Goal: Task Accomplishment & Management: Manage account settings

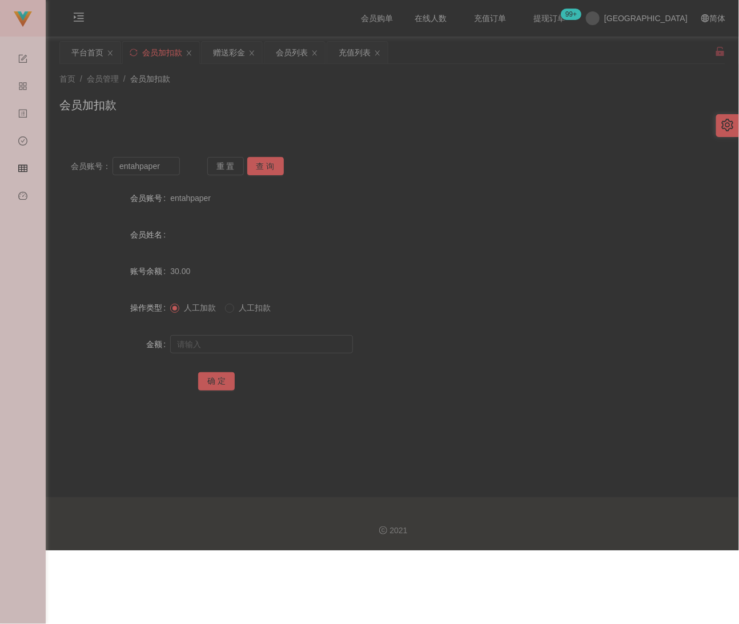
click at [350, 105] on div "会员加扣款" at bounding box center [392, 110] width 666 height 26
click at [160, 165] on input "entahpaper" at bounding box center [146, 166] width 67 height 18
paste input "Rywin"
type input "Rywin"
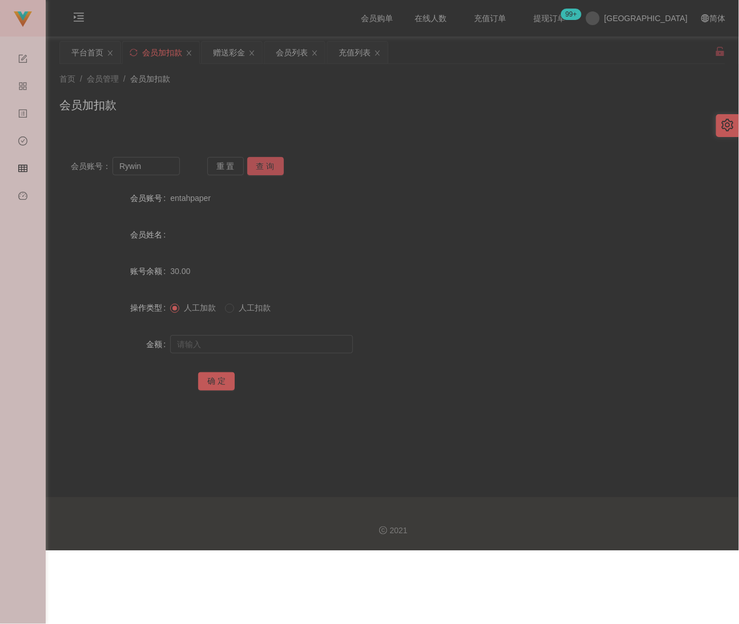
click at [254, 162] on button "查 询" at bounding box center [265, 166] width 37 height 18
click at [231, 338] on input "text" at bounding box center [261, 344] width 183 height 18
type input "5000"
click at [213, 384] on button "确 定" at bounding box center [216, 381] width 37 height 18
click at [155, 170] on input "Rywin" at bounding box center [146, 166] width 67 height 18
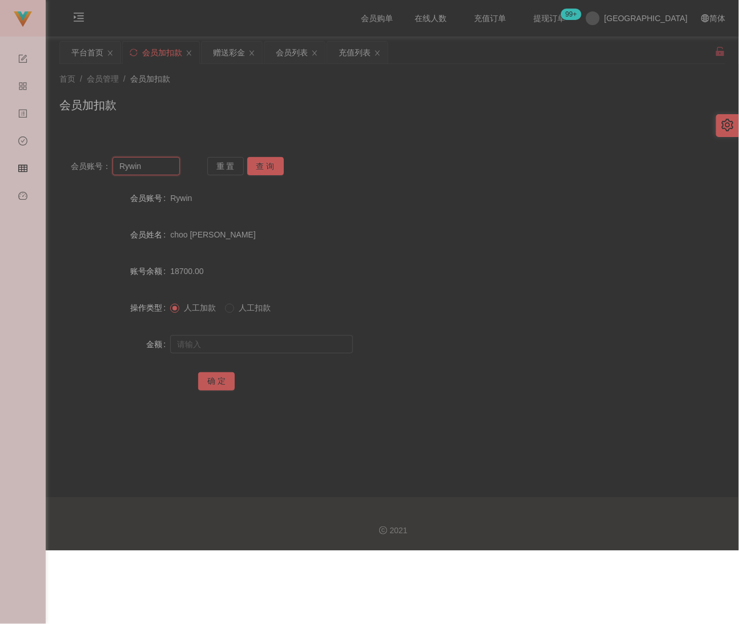
click at [155, 170] on input "Rywin" at bounding box center [146, 166] width 67 height 18
paste input "988"
type input "988"
drag, startPoint x: 270, startPoint y: 165, endPoint x: 264, endPoint y: 169, distance: 6.2
click at [270, 165] on button "查 询" at bounding box center [265, 166] width 37 height 18
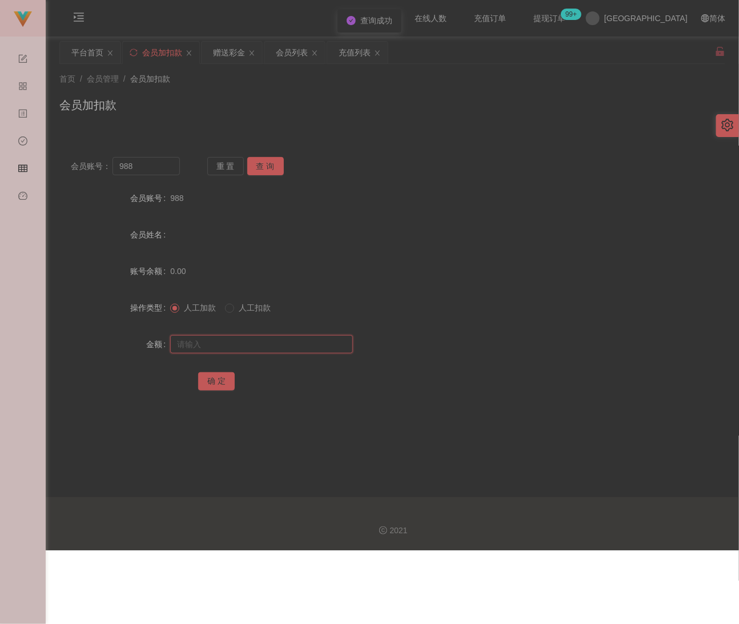
click at [236, 340] on input "text" at bounding box center [261, 344] width 183 height 18
click at [284, 340] on input "text" at bounding box center [261, 344] width 183 height 18
paste input "30"
type input "30"
click at [218, 380] on button "确 定" at bounding box center [216, 381] width 37 height 18
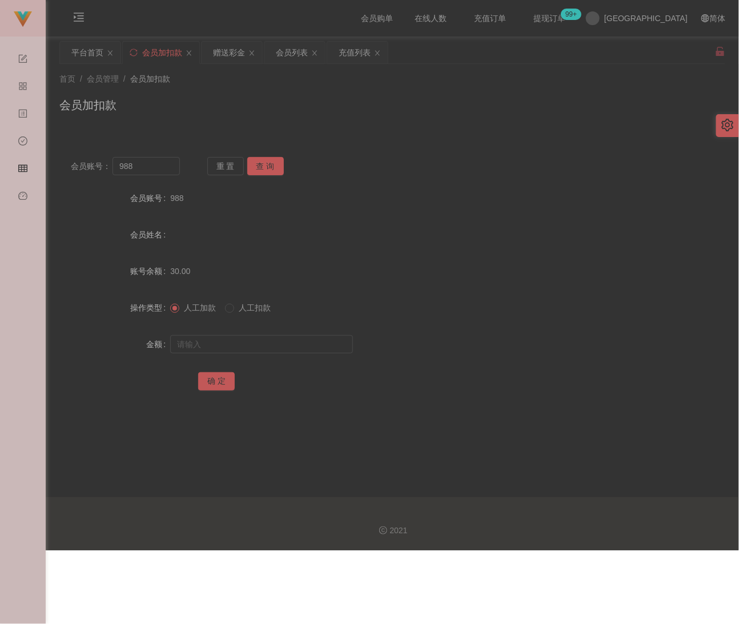
click at [270, 106] on div "会员加扣款" at bounding box center [392, 110] width 666 height 26
click at [159, 160] on input "988" at bounding box center [146, 166] width 67 height 18
click at [270, 165] on button "查 询" at bounding box center [265, 166] width 37 height 18
click at [249, 347] on input "text" at bounding box center [261, 344] width 183 height 18
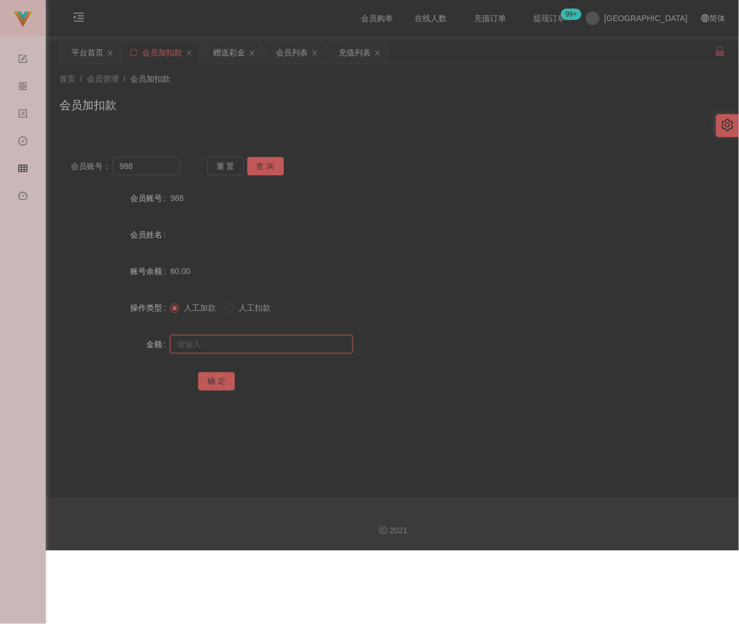
click at [249, 348] on input "text" at bounding box center [261, 344] width 183 height 18
paste input "100"
type input "100"
click at [219, 378] on button "确 定" at bounding box center [216, 381] width 37 height 18
click at [401, 110] on div "会员加扣款" at bounding box center [392, 110] width 666 height 26
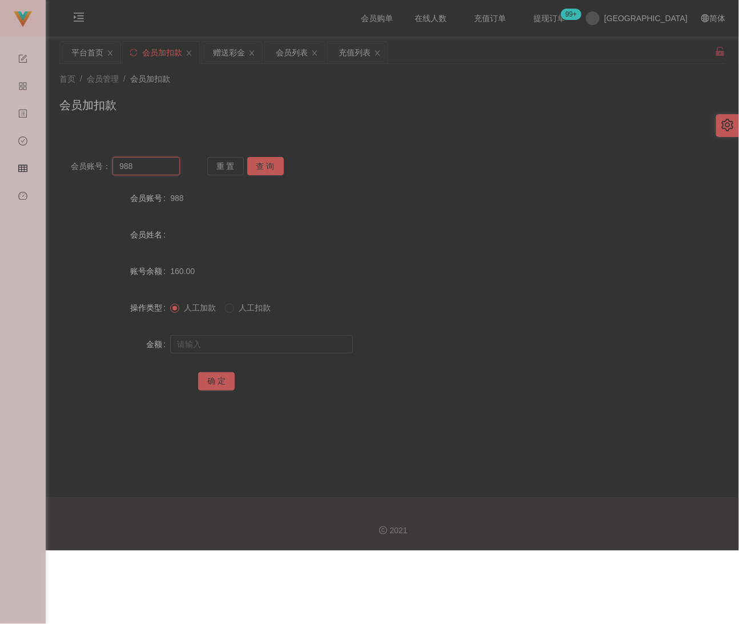
click at [158, 169] on input "988" at bounding box center [146, 166] width 67 height 18
paste input "WW123"
type input "WW123"
click at [257, 163] on button "查 询" at bounding box center [265, 166] width 37 height 18
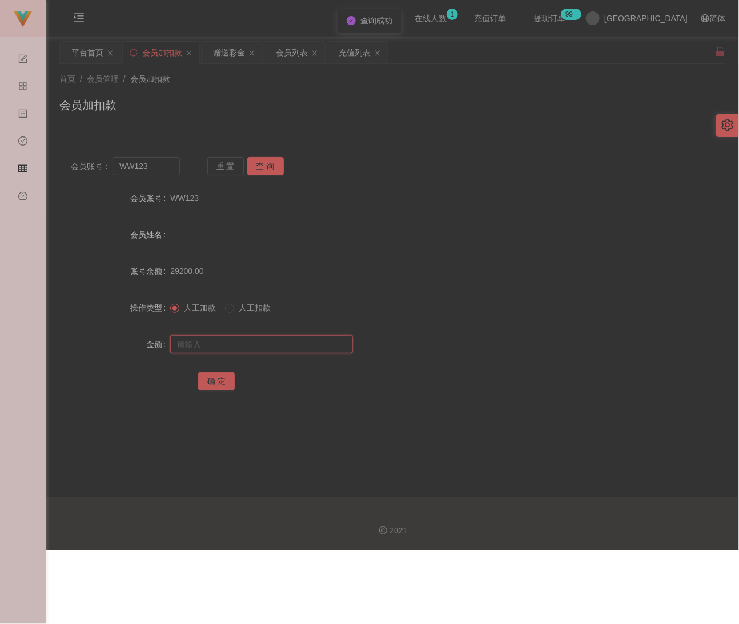
click at [259, 343] on input "text" at bounding box center [261, 344] width 183 height 18
type input "200"
click at [219, 379] on button "确 定" at bounding box center [216, 381] width 37 height 18
click at [371, 86] on div "首页 / 会员管理 / 会员加扣款 / 会员加扣款" at bounding box center [392, 98] width 666 height 50
click at [398, 82] on div "首页 / 会员管理 / 会员加扣款 /" at bounding box center [392, 79] width 666 height 12
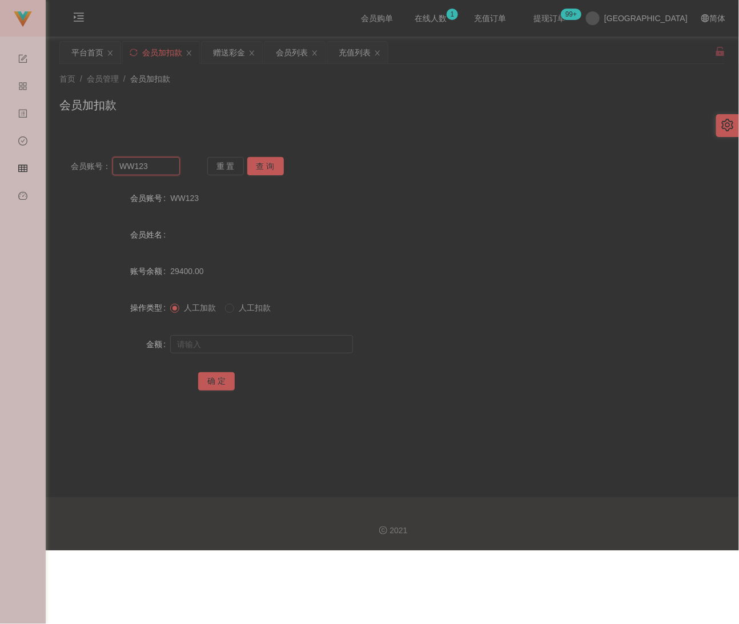
click at [154, 170] on input "WW123" at bounding box center [146, 166] width 67 height 18
paste input "chongyee"
type input "chongyee"
click at [260, 165] on button "查 询" at bounding box center [265, 166] width 37 height 18
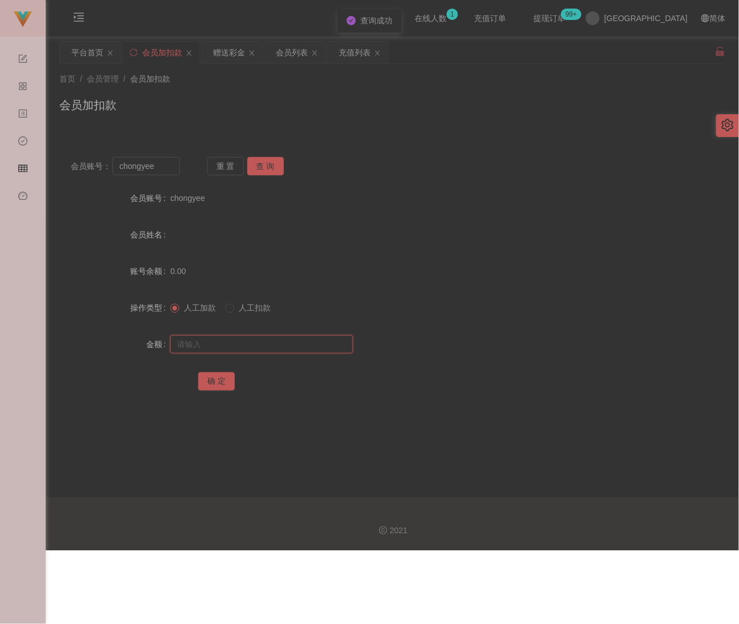
click at [236, 343] on input "text" at bounding box center [261, 344] width 183 height 18
click at [307, 339] on input "text" at bounding box center [261, 344] width 183 height 18
paste input "100"
type input "100"
click at [213, 382] on button "确 定" at bounding box center [216, 381] width 37 height 18
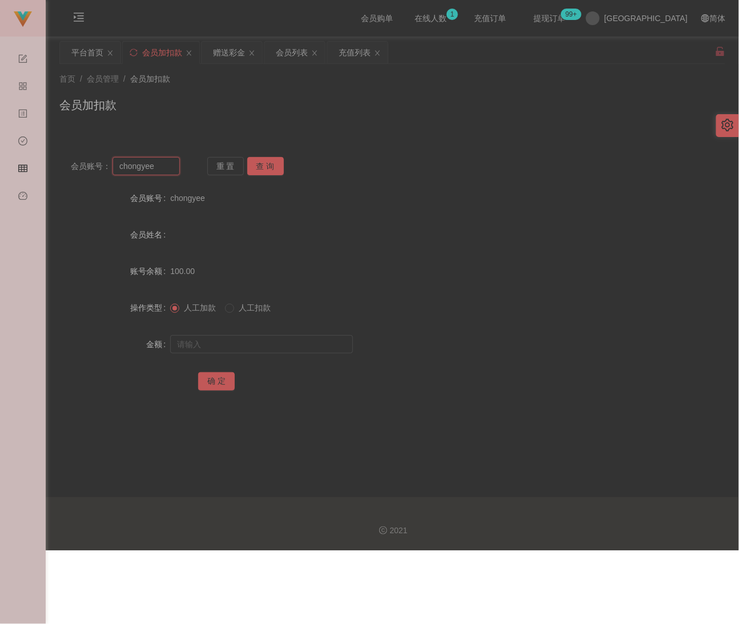
click at [162, 172] on input "chongyee" at bounding box center [146, 166] width 67 height 18
click at [162, 170] on input "chongyee" at bounding box center [146, 166] width 67 height 18
paste input "qq123"
type input "qq123"
drag, startPoint x: 268, startPoint y: 167, endPoint x: 267, endPoint y: 179, distance: 12.0
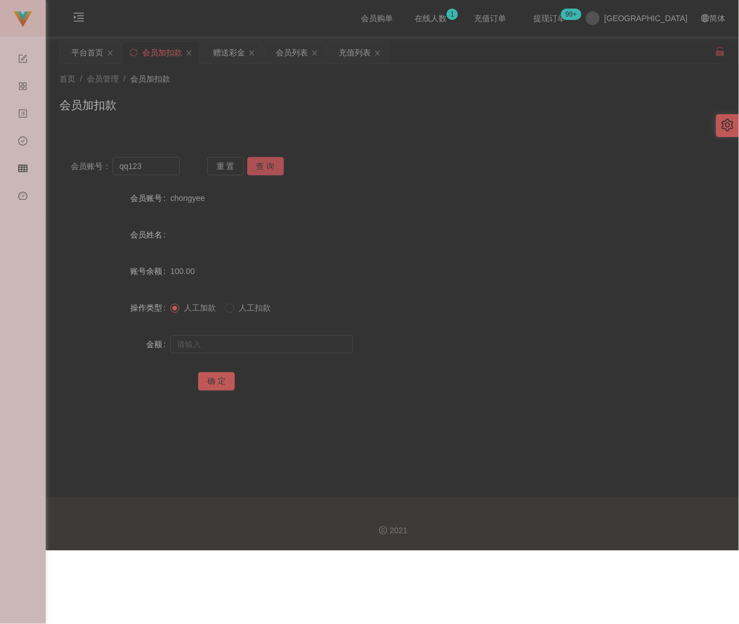
click at [268, 167] on button "查 询" at bounding box center [265, 166] width 37 height 18
click at [274, 342] on input "text" at bounding box center [261, 344] width 183 height 18
type input "100"
click at [213, 382] on button "确 定" at bounding box center [216, 381] width 37 height 18
click at [228, 348] on input "text" at bounding box center [261, 344] width 183 height 18
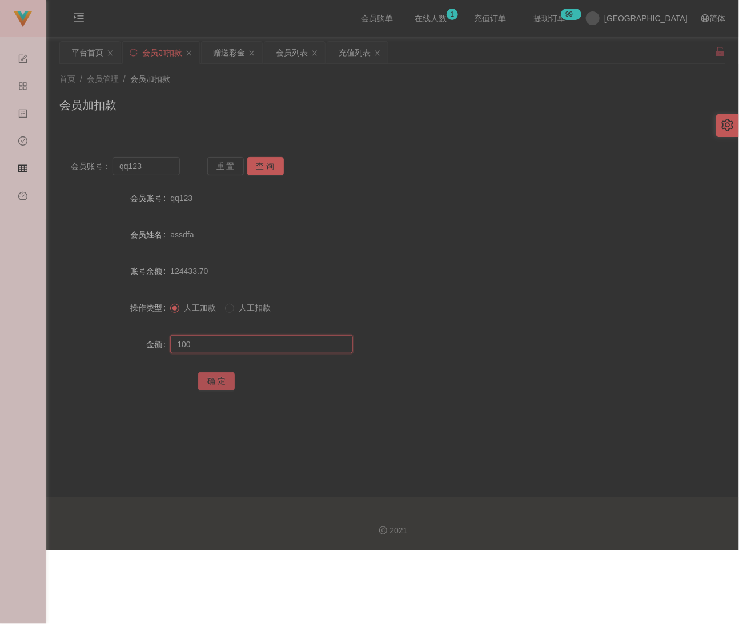
type input "100"
click at [209, 384] on button "确 定" at bounding box center [216, 381] width 37 height 18
click at [283, 348] on input "text" at bounding box center [261, 344] width 183 height 18
paste input "100"
type input "100"
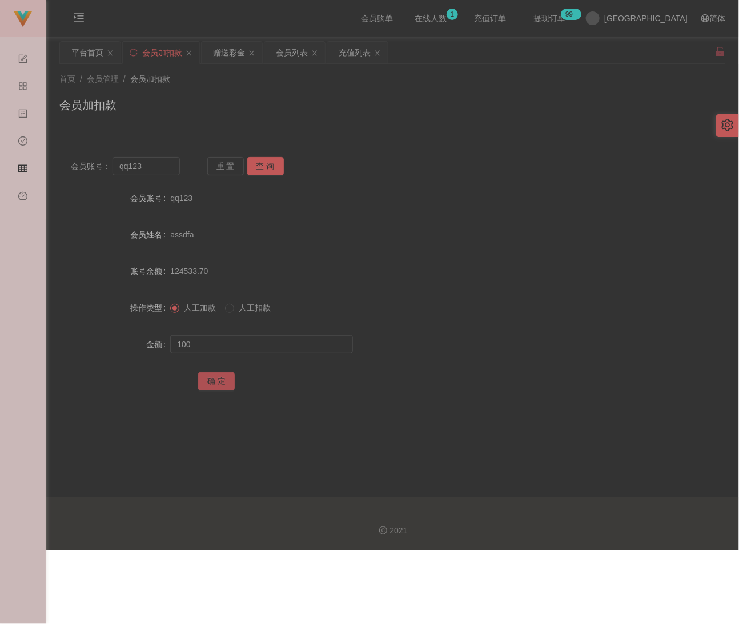
click at [209, 384] on button "确 定" at bounding box center [216, 381] width 37 height 18
click at [168, 170] on input "qq123" at bounding box center [146, 166] width 67 height 18
paste input "wendy5858"
type input "wendy5858"
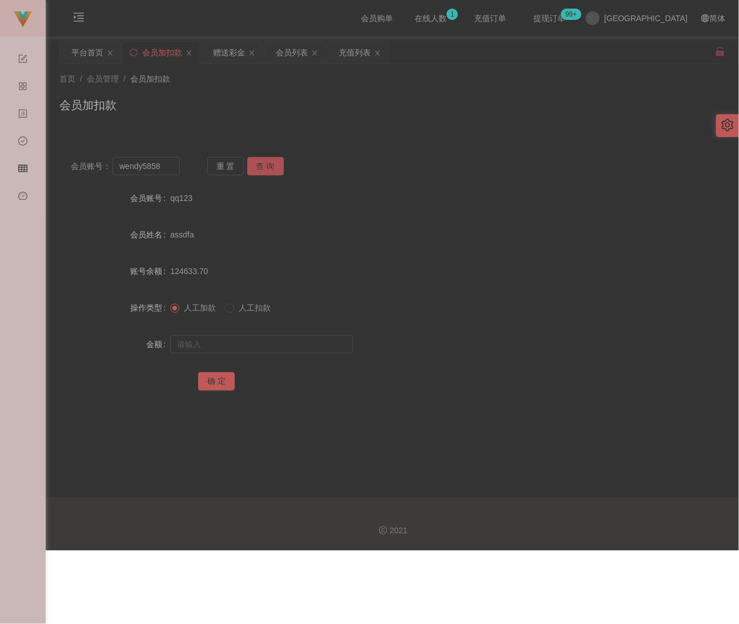
click at [271, 170] on button "查 询" at bounding box center [265, 166] width 37 height 18
click at [269, 338] on input "text" at bounding box center [261, 344] width 183 height 18
click at [274, 348] on input "text" at bounding box center [261, 344] width 183 height 18
paste input "200"
type input "200"
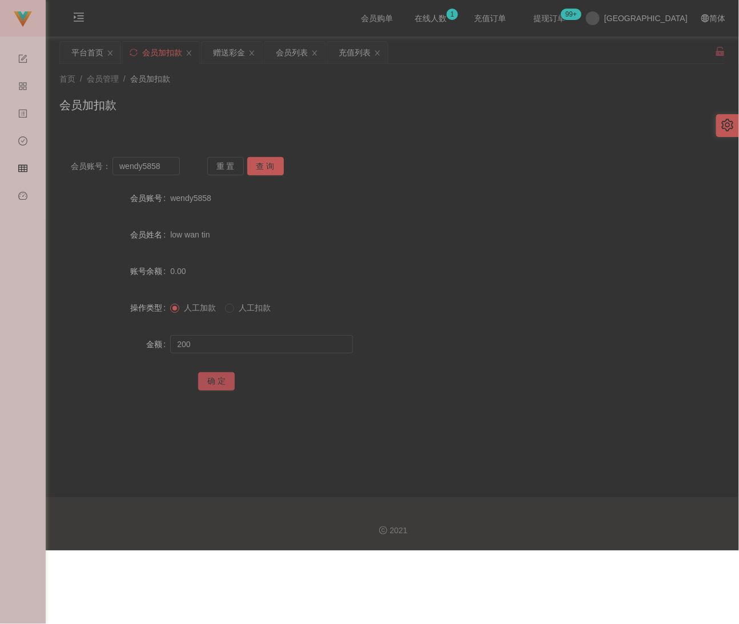
click at [209, 378] on button "确 定" at bounding box center [216, 381] width 37 height 18
click at [167, 170] on input "wendy5858" at bounding box center [146, 166] width 67 height 18
click at [167, 168] on input "wendy5858" at bounding box center [146, 166] width 67 height 18
paste input "doctro"
type input "doctro"
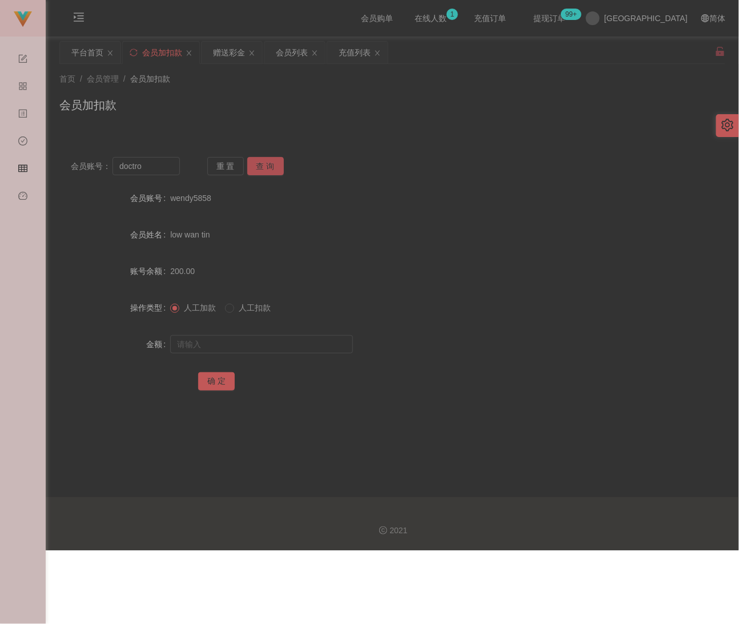
click at [266, 166] on button "查 询" at bounding box center [265, 166] width 37 height 18
click at [263, 345] on input "text" at bounding box center [261, 344] width 183 height 18
click at [307, 338] on input "text" at bounding box center [261, 344] width 183 height 18
paste input "100"
type input "100"
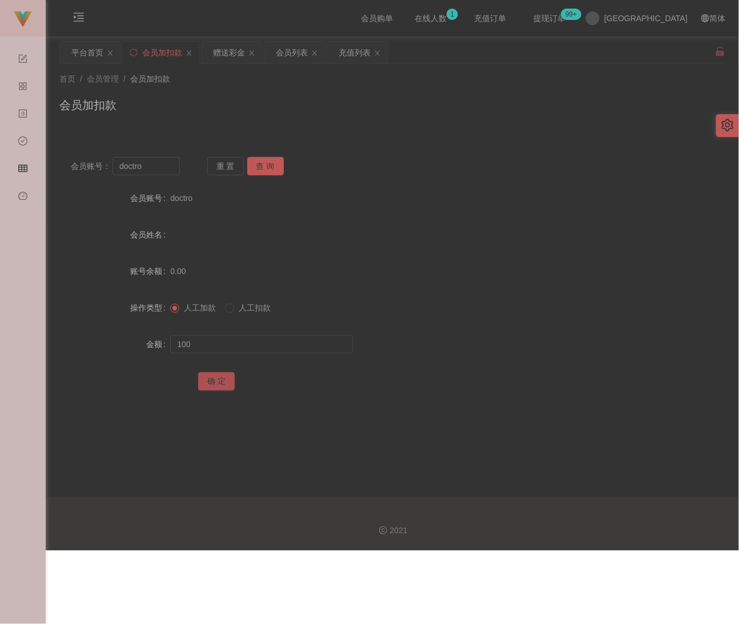
click at [217, 380] on button "确 定" at bounding box center [216, 381] width 37 height 18
click at [157, 170] on input "doctro" at bounding box center [146, 166] width 67 height 18
paste input "WW123"
type input "WW123"
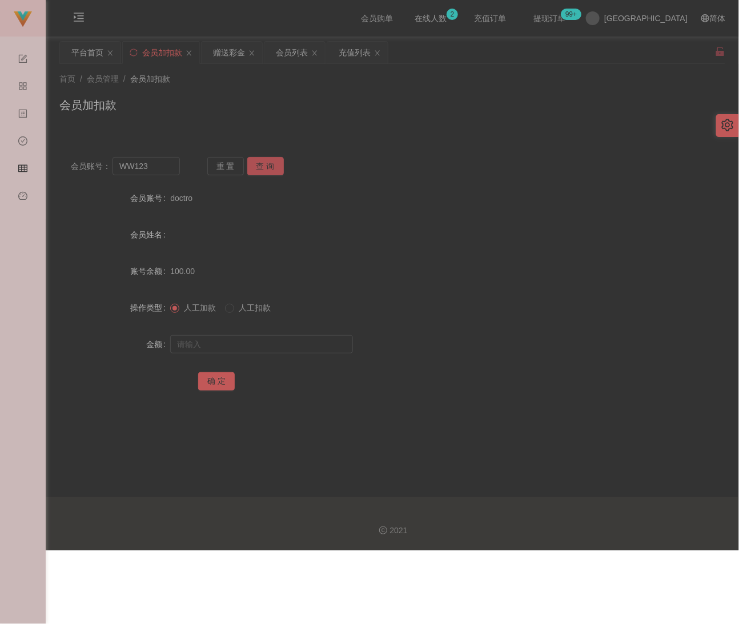
click at [260, 166] on button "查 询" at bounding box center [265, 166] width 37 height 18
click at [242, 343] on input "text" at bounding box center [261, 344] width 183 height 18
click at [278, 346] on input "text" at bounding box center [261, 344] width 183 height 18
paste input "100"
type input "100"
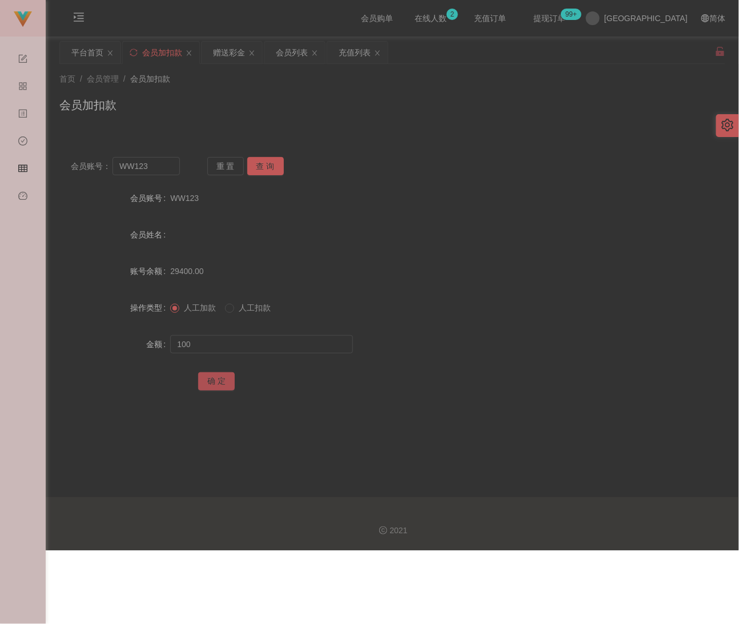
click at [218, 371] on div "确 定" at bounding box center [392, 381] width 388 height 23
click at [216, 374] on button "确 定" at bounding box center [216, 381] width 37 height 18
click at [167, 170] on input "WW123" at bounding box center [146, 166] width 67 height 18
paste input "0183928602"
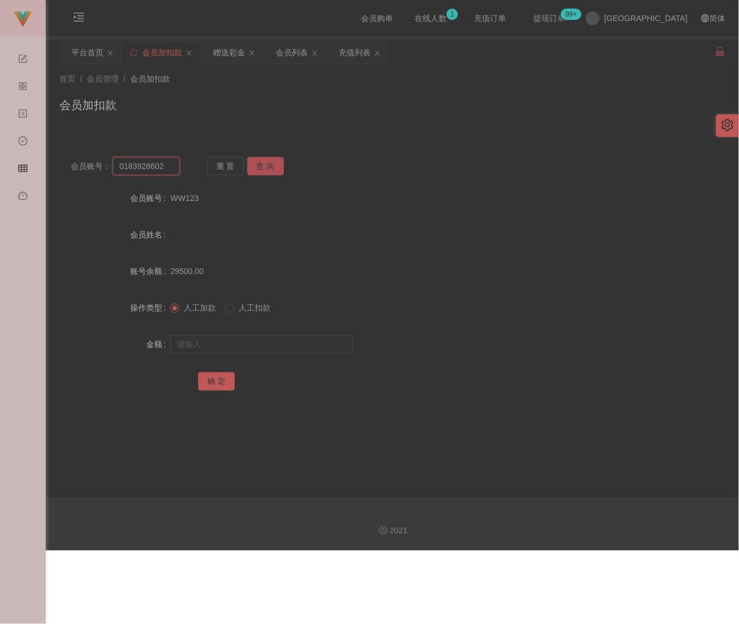
type input "0183928602"
click at [259, 168] on button "查 询" at bounding box center [265, 166] width 37 height 18
click at [264, 336] on input "text" at bounding box center [261, 344] width 183 height 18
click at [287, 345] on input "text" at bounding box center [261, 344] width 183 height 18
paste input "100"
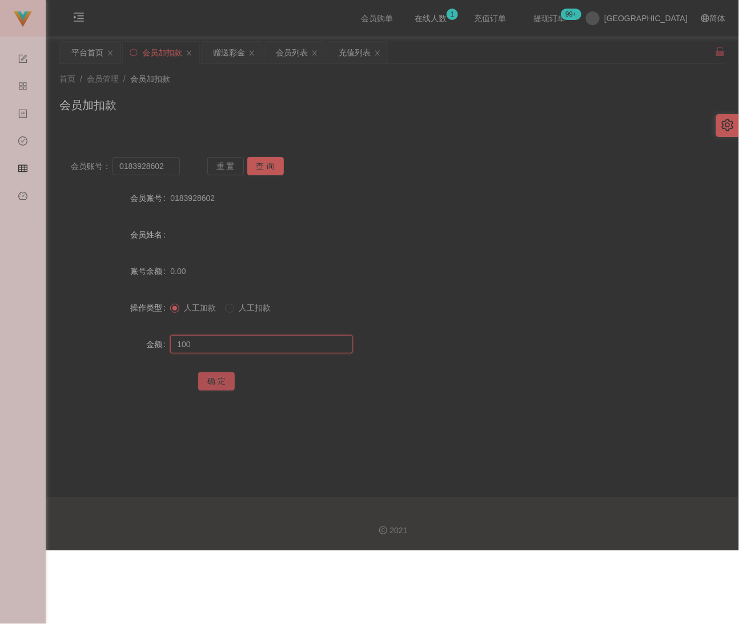
type input "100"
click at [223, 383] on button "确 定" at bounding box center [216, 381] width 37 height 18
click at [165, 170] on input "0183928602" at bounding box center [146, 166] width 67 height 18
paste input "qq123"
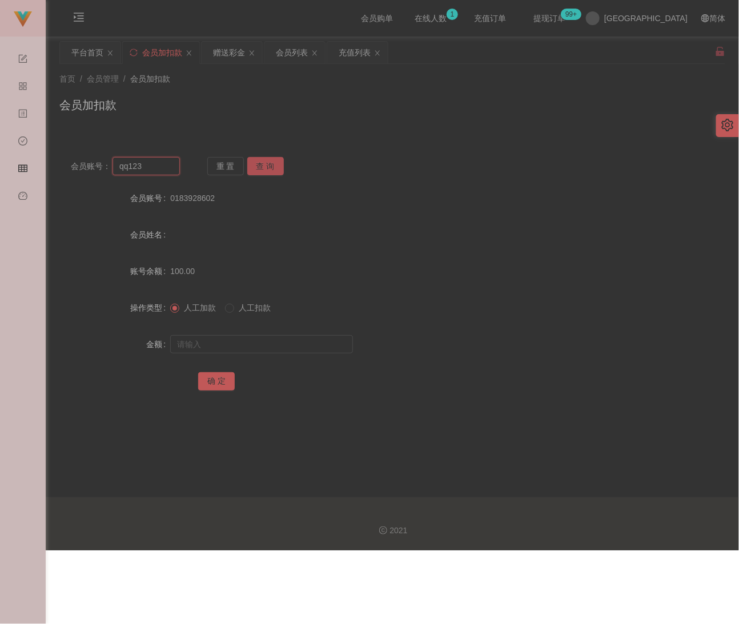
type input "qq123"
click at [268, 165] on button "查 询" at bounding box center [265, 166] width 37 height 18
click at [246, 343] on input "text" at bounding box center [261, 344] width 183 height 18
click at [310, 346] on input "text" at bounding box center [261, 344] width 183 height 18
paste input "100"
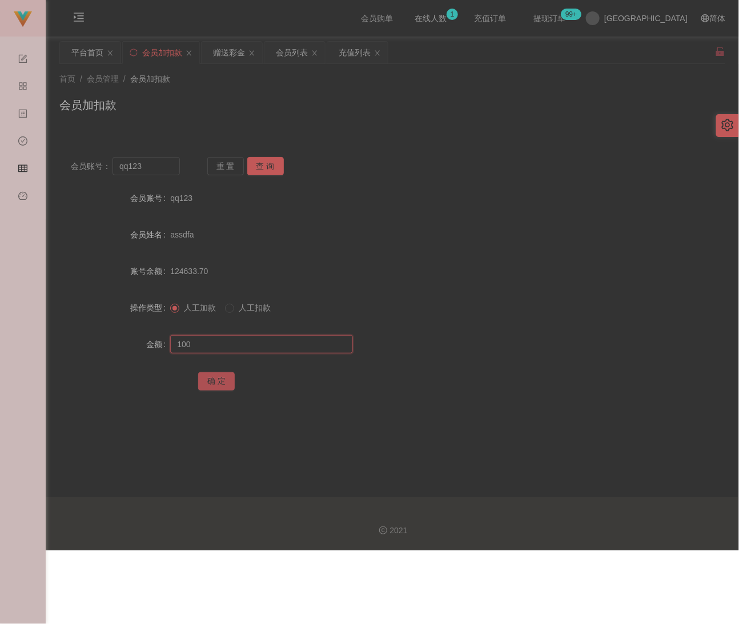
type input "100"
click at [225, 377] on button "确 定" at bounding box center [216, 381] width 37 height 18
click at [163, 167] on input "qq123" at bounding box center [146, 166] width 67 height 18
click at [262, 168] on button "查 询" at bounding box center [265, 166] width 37 height 18
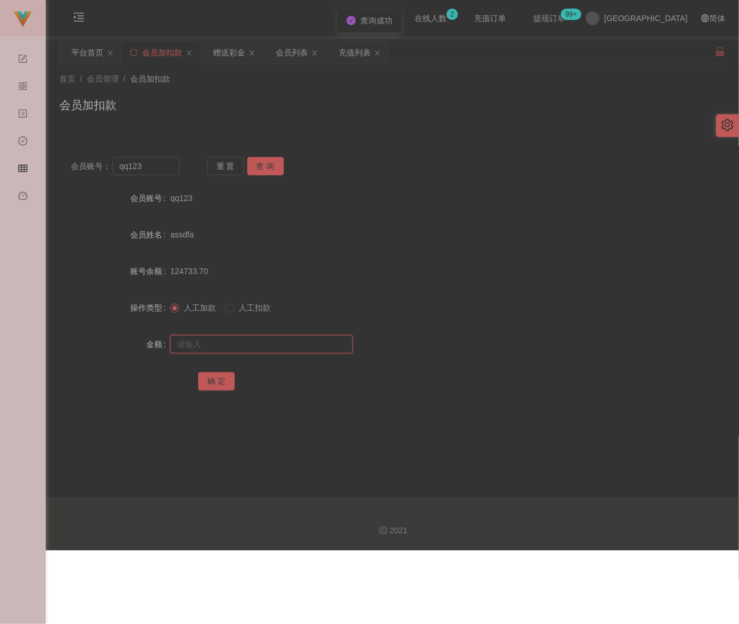
click at [237, 346] on input "text" at bounding box center [261, 344] width 183 height 18
click at [300, 347] on input "text" at bounding box center [261, 344] width 183 height 18
paste input "100"
type input "100"
click at [210, 379] on button "确 定" at bounding box center [216, 381] width 37 height 18
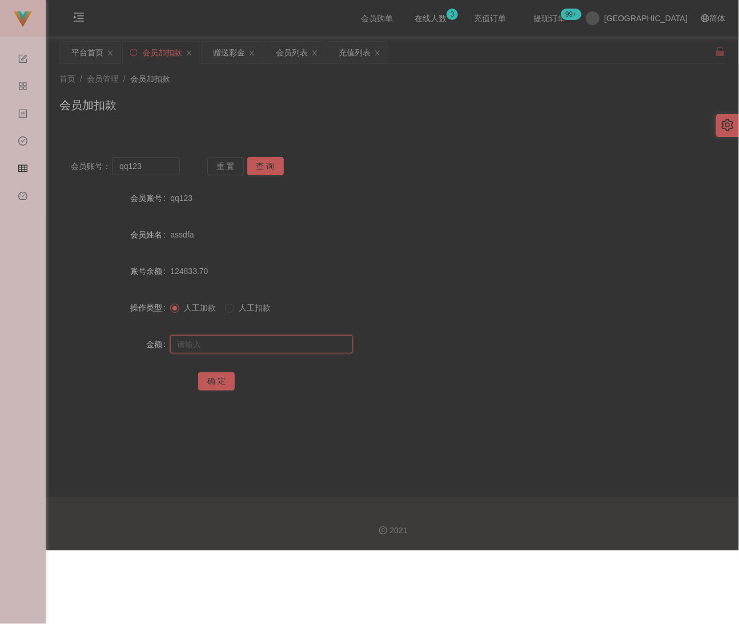
click at [275, 346] on input "text" at bounding box center [261, 344] width 183 height 18
paste input "200"
type input "200"
click at [217, 380] on button "确 定" at bounding box center [216, 381] width 37 height 18
click at [269, 340] on input "text" at bounding box center [261, 344] width 183 height 18
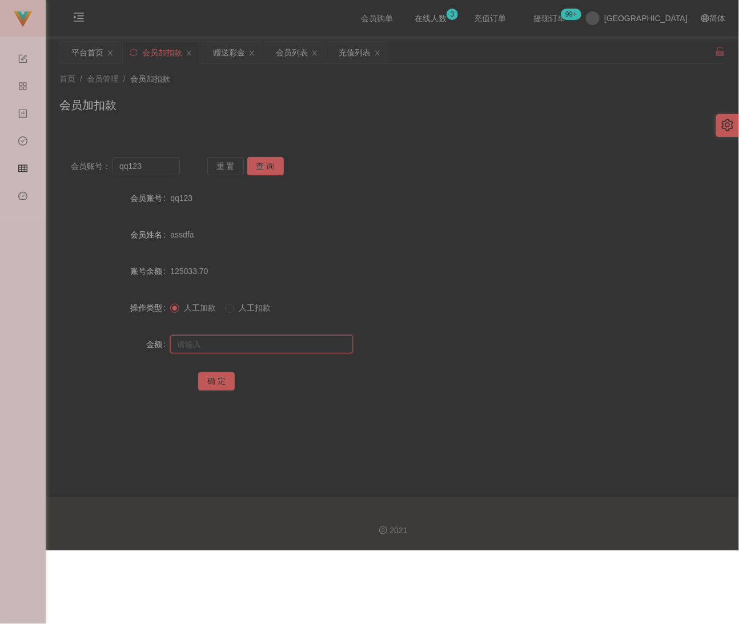
paste input "200"
type input "200"
click at [225, 380] on button "确 定" at bounding box center [216, 381] width 37 height 18
click at [165, 170] on input "qq123" at bounding box center [146, 166] width 67 height 18
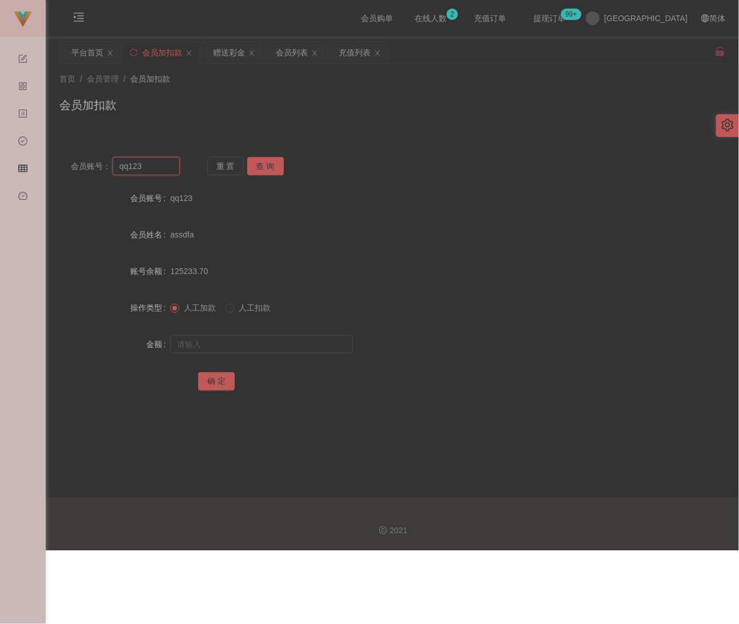
paste input "WW"
type input "WW123"
click at [261, 162] on button "查 询" at bounding box center [265, 166] width 37 height 18
click at [225, 340] on input "text" at bounding box center [261, 344] width 183 height 18
type input "100"
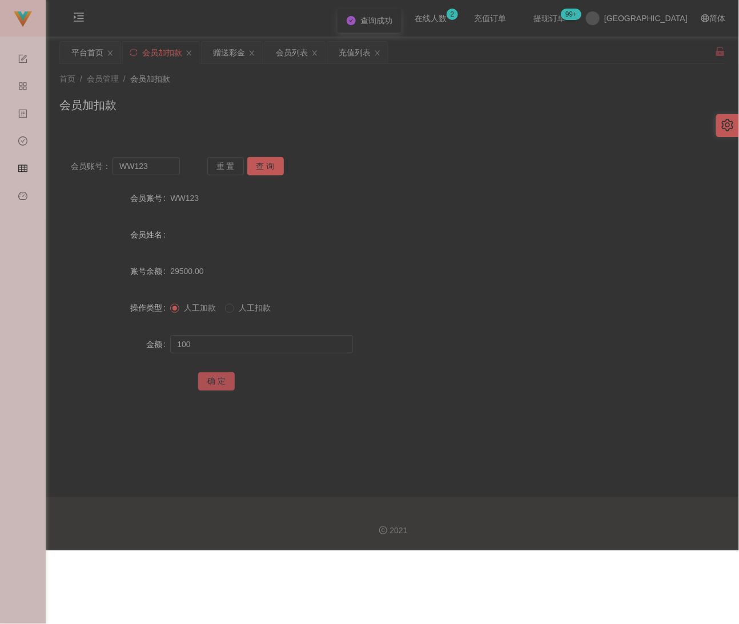
click at [205, 379] on button "确 定" at bounding box center [216, 381] width 37 height 18
click at [150, 165] on input "WW123" at bounding box center [146, 166] width 67 height 18
click at [151, 165] on input "WW123" at bounding box center [146, 166] width 67 height 18
paste input "yan9"
type input "yan9"
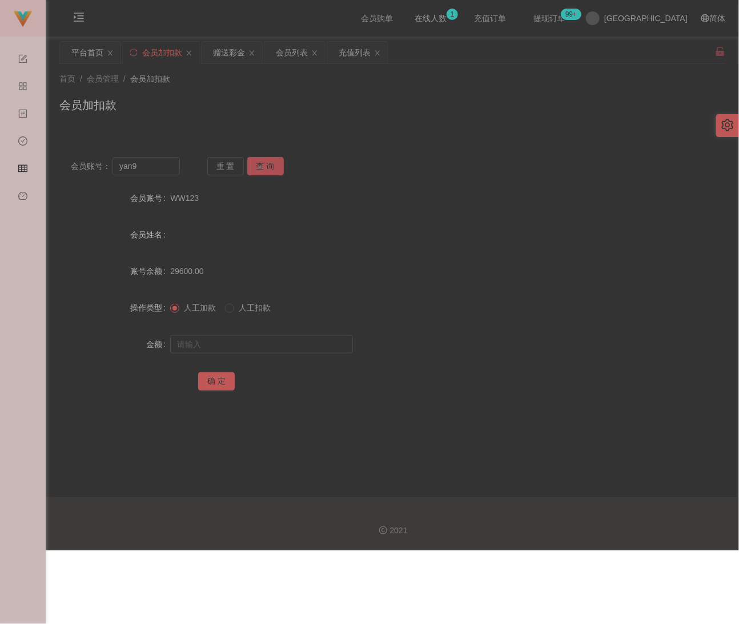
click at [259, 159] on button "查 询" at bounding box center [265, 166] width 37 height 18
click at [218, 338] on input "text" at bounding box center [261, 344] width 183 height 18
click at [307, 346] on input "text" at bounding box center [261, 344] width 183 height 18
paste input "100"
type input "100"
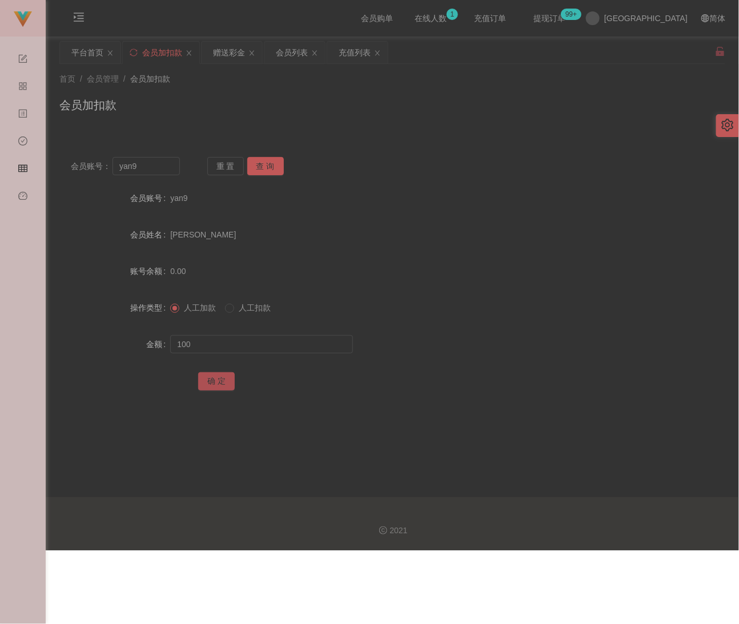
click at [216, 378] on button "确 定" at bounding box center [216, 381] width 37 height 18
click at [168, 169] on input "yan9" at bounding box center [146, 166] width 67 height 18
paste input "Aaa666"
type input "Aaa6669"
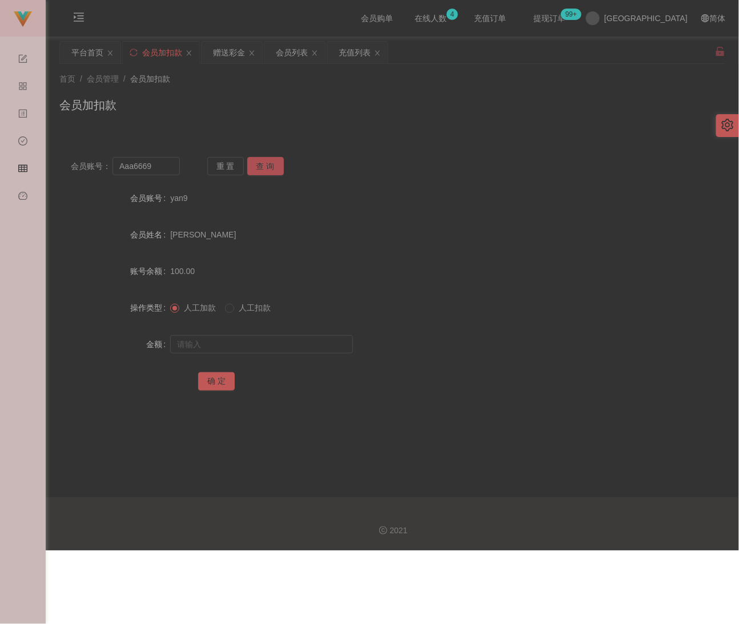
click at [264, 161] on button "查 询" at bounding box center [265, 166] width 37 height 18
click at [251, 350] on input "text" at bounding box center [261, 344] width 183 height 18
click at [286, 339] on input "text" at bounding box center [261, 344] width 183 height 18
paste input "100"
type input "100"
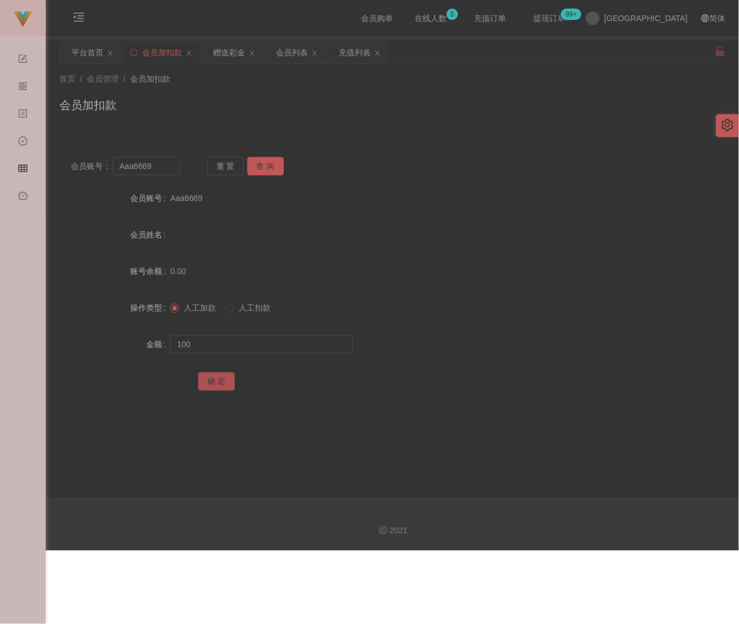
click at [222, 377] on button "确 定" at bounding box center [216, 381] width 37 height 18
click at [159, 163] on input "Aaa6669" at bounding box center [146, 166] width 67 height 18
paste input "WW123"
type input "WW123"
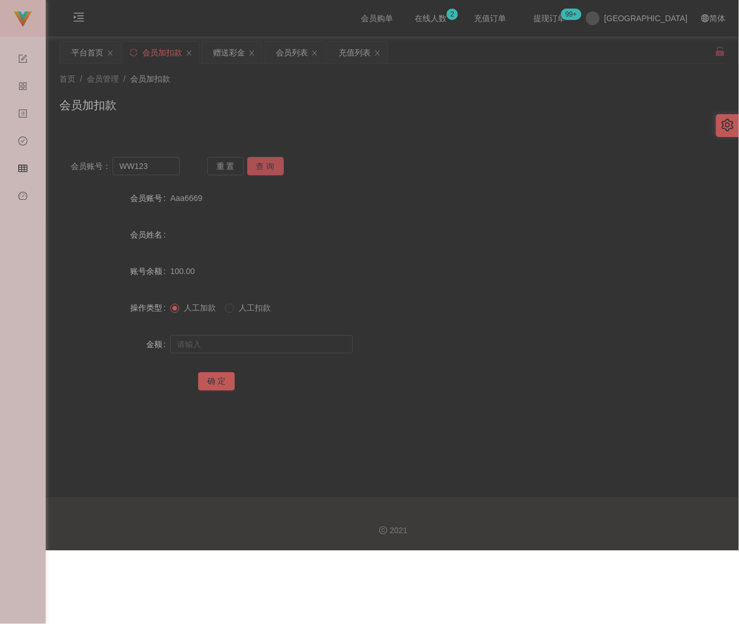
click at [275, 166] on button "查 询" at bounding box center [265, 166] width 37 height 18
click at [263, 350] on input "text" at bounding box center [261, 344] width 183 height 18
click at [318, 338] on input "text" at bounding box center [261, 344] width 183 height 18
paste input "200"
type input "200"
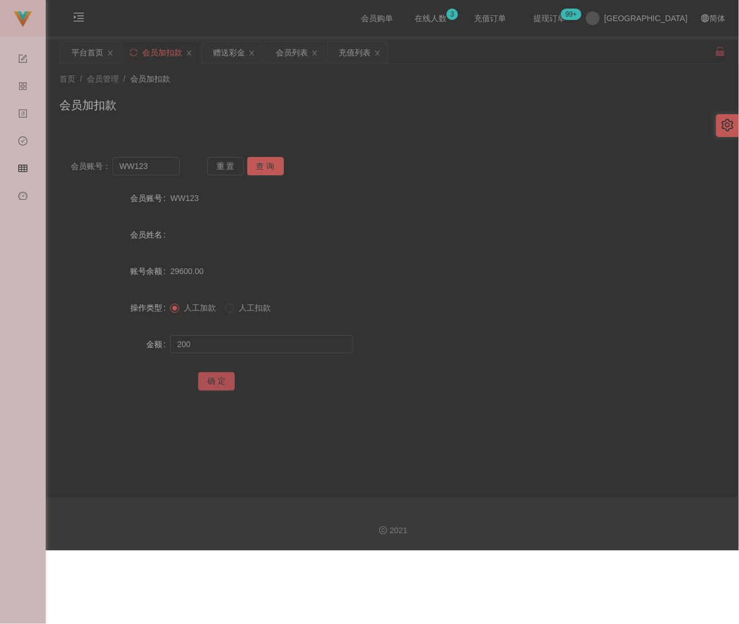
click at [218, 383] on button "确 定" at bounding box center [216, 381] width 37 height 18
click at [83, 17] on icon "图标: menu-unfold" at bounding box center [78, 16] width 11 height 11
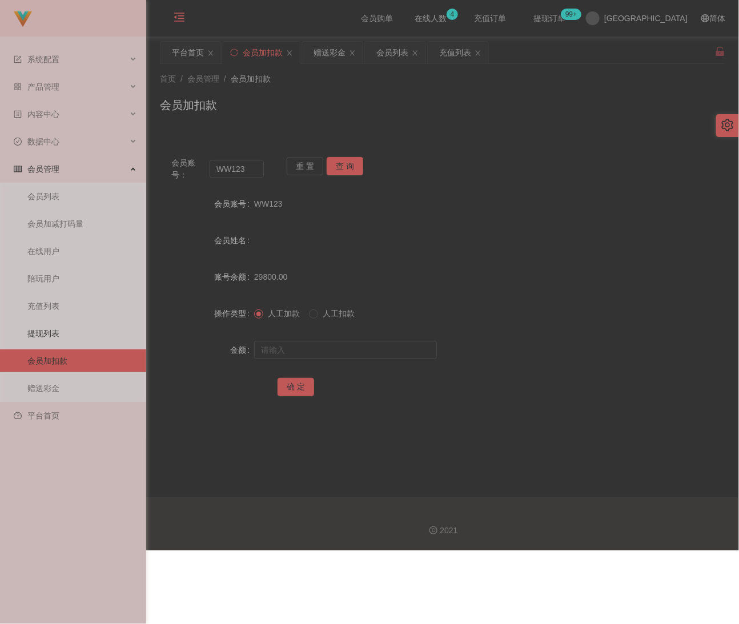
click at [62, 324] on link "提现列表" at bounding box center [82, 333] width 110 height 23
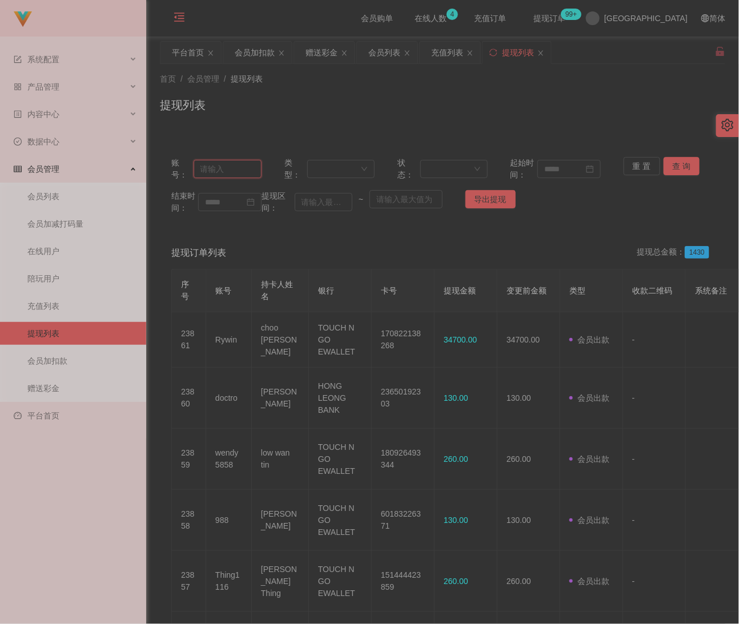
click at [232, 170] on input "text" at bounding box center [228, 169] width 69 height 18
paste input "Rywin"
type input "Rywin"
click at [678, 158] on button "查 询" at bounding box center [682, 166] width 37 height 18
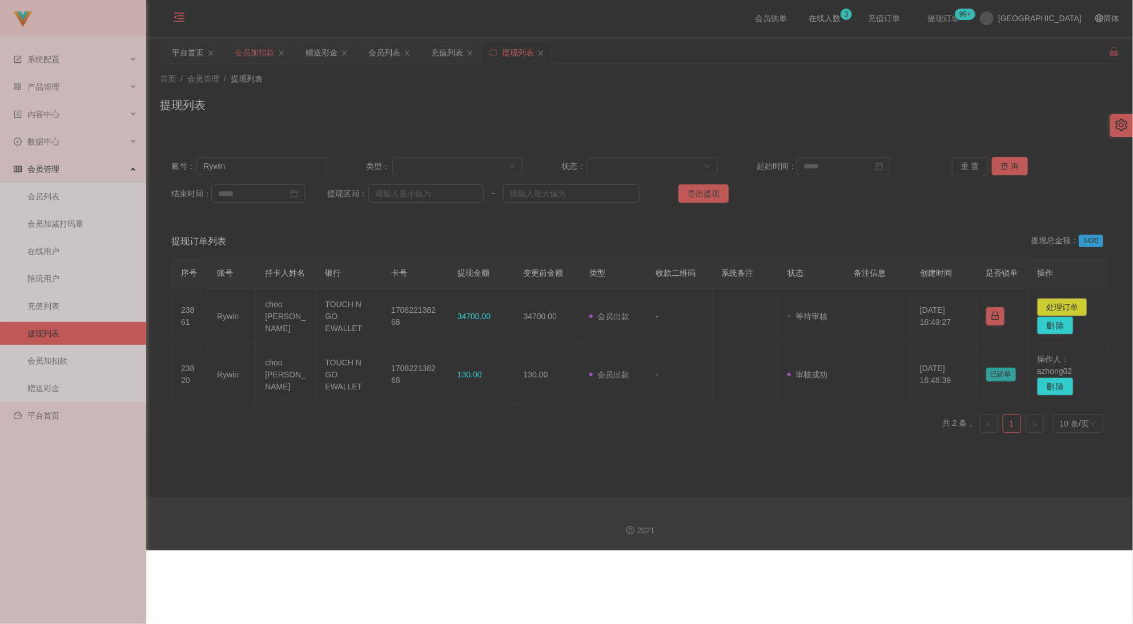
click at [239, 55] on div "会员加扣款" at bounding box center [255, 53] width 40 height 22
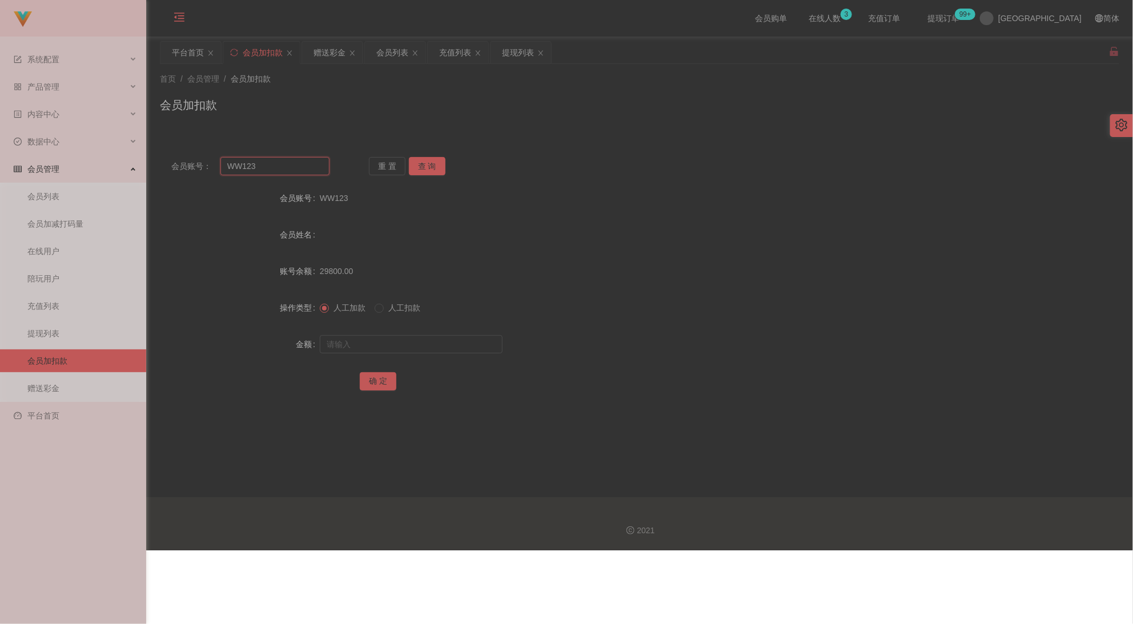
click at [266, 166] on input "WW123" at bounding box center [275, 166] width 109 height 18
click at [392, 58] on div "会员列表" at bounding box center [392, 53] width 32 height 22
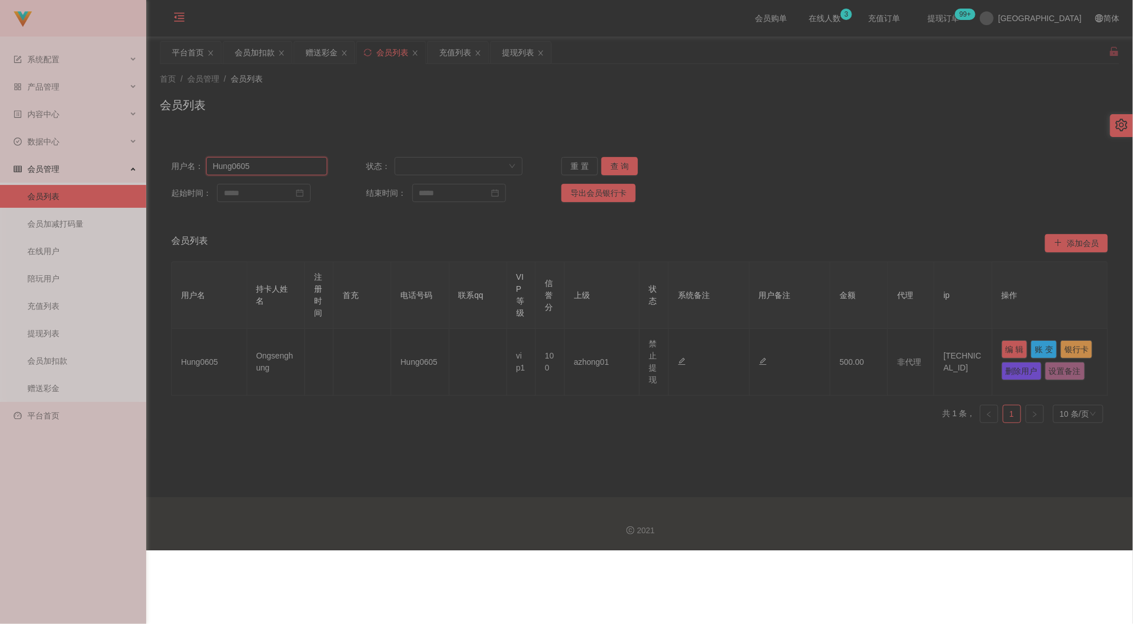
click at [276, 168] on input "Hung0605" at bounding box center [267, 166] width 122 height 18
paste input "text"
click at [626, 168] on button "查 询" at bounding box center [620, 166] width 37 height 18
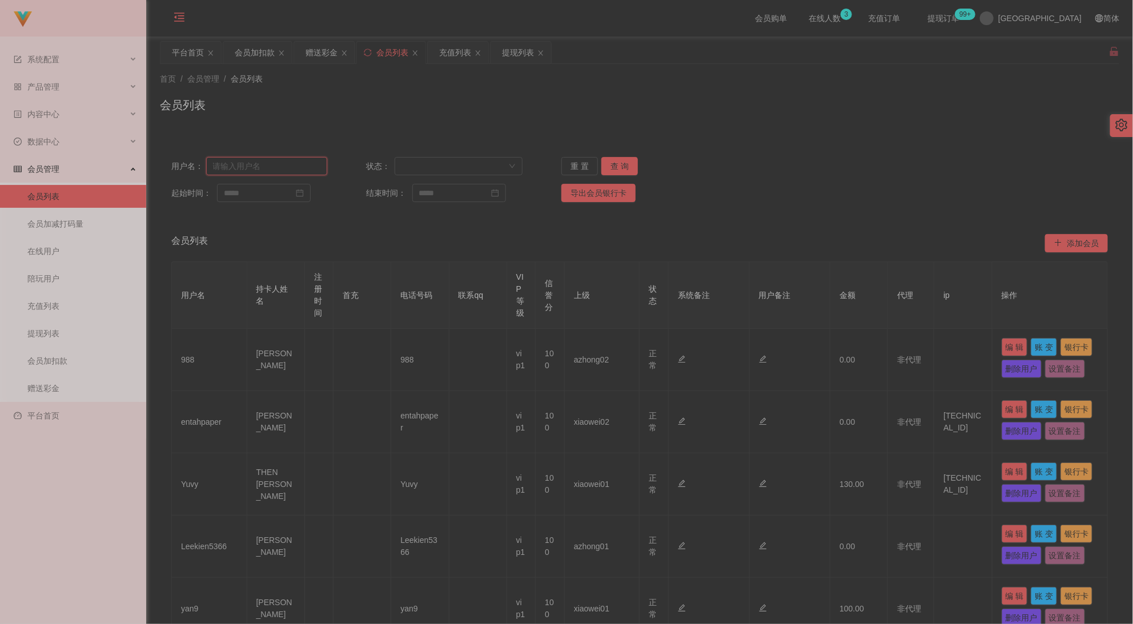
click at [283, 167] on input "text" at bounding box center [267, 166] width 122 height 18
click at [270, 166] on input "text" at bounding box center [267, 166] width 122 height 18
paste input "Rywin"
type input "Rywin"
click at [614, 167] on button "查 询" at bounding box center [620, 166] width 37 height 18
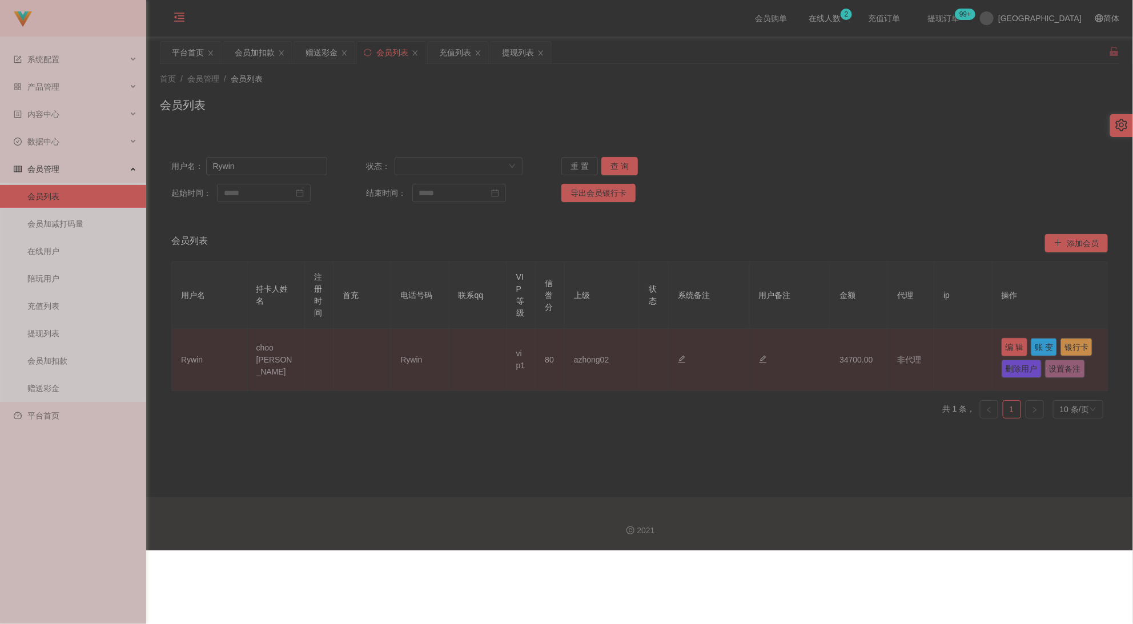
click at [739, 346] on button "编 辑" at bounding box center [1015, 347] width 26 height 18
type input "Rywin"
type input "choo [PERSON_NAME]"
type input "80"
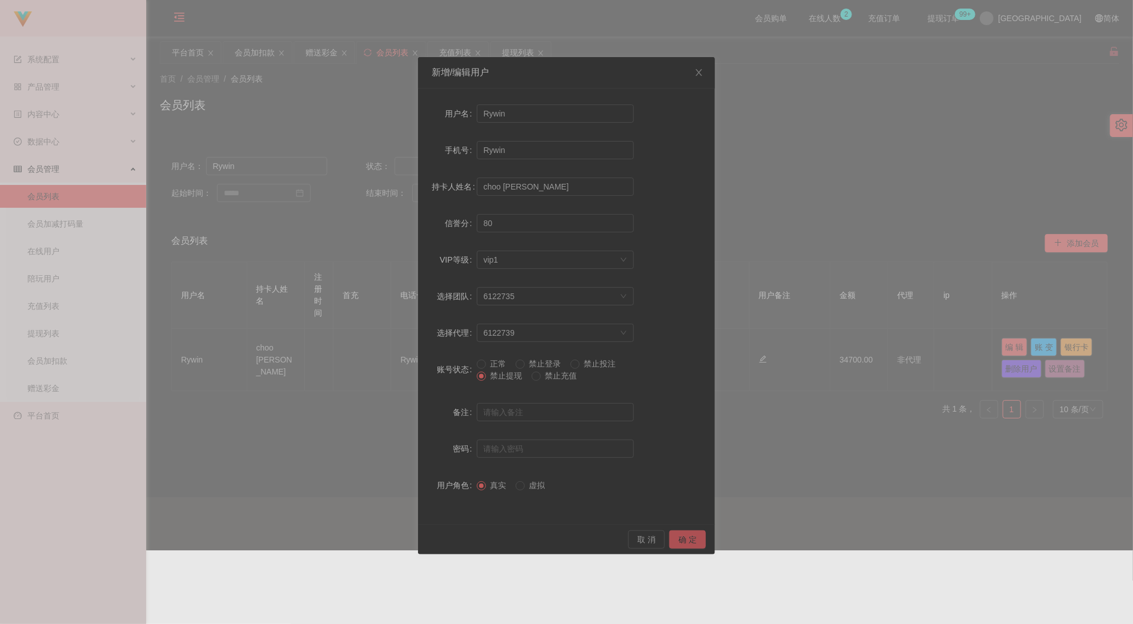
click at [681, 542] on button "确 定" at bounding box center [688, 540] width 37 height 18
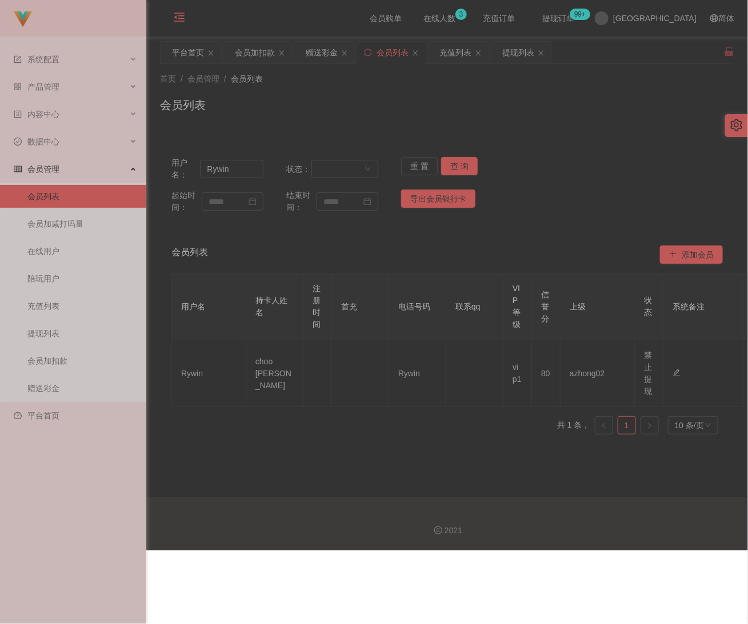
click at [177, 13] on icon "图标: menu-fold" at bounding box center [179, 17] width 10 height 9
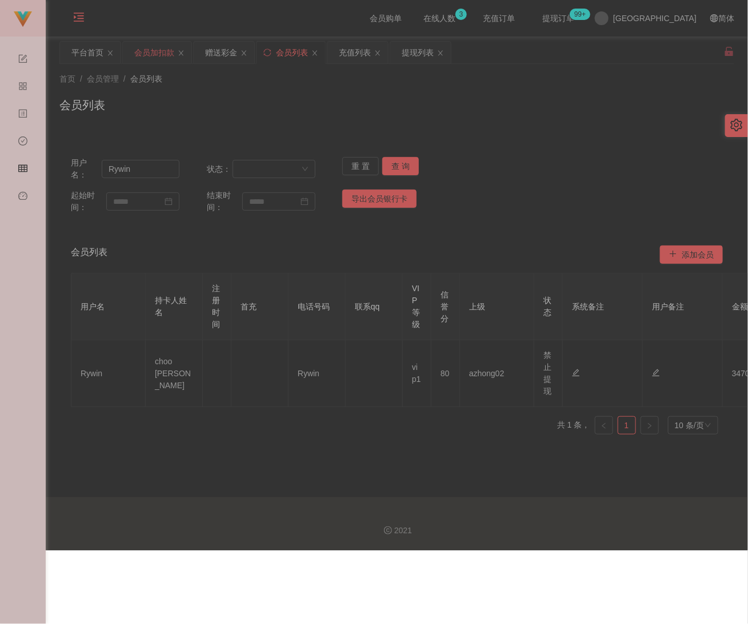
click at [146, 55] on div "会员加扣款" at bounding box center [154, 53] width 40 height 22
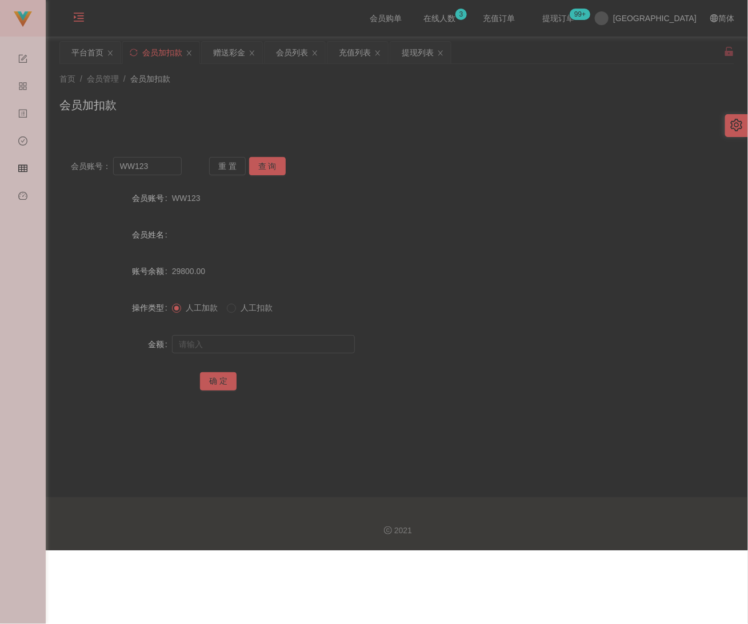
click at [436, 82] on div "首页 / 会员管理 / 会员加扣款 /" at bounding box center [396, 79] width 675 height 12
click at [420, 103] on div "会员加扣款" at bounding box center [396, 110] width 675 height 26
click at [314, 98] on div "会员加扣款" at bounding box center [396, 110] width 675 height 26
click at [151, 169] on input "WW123" at bounding box center [147, 166] width 69 height 18
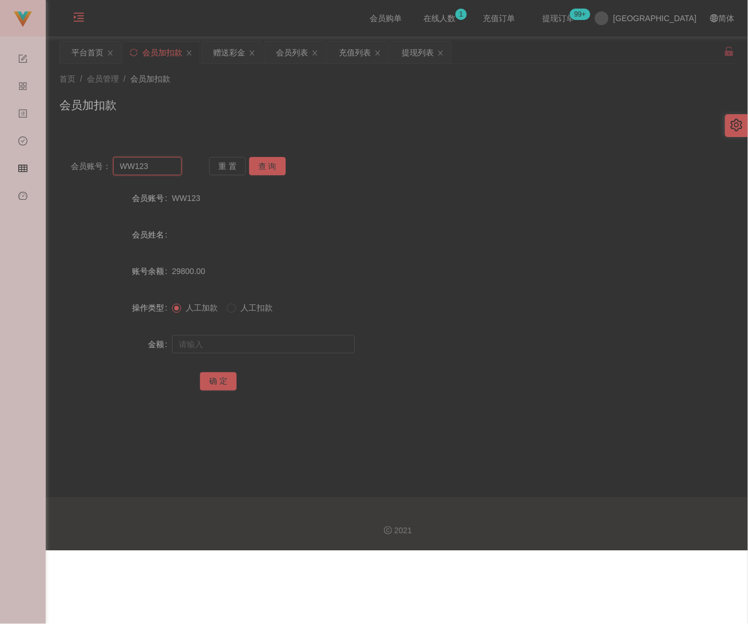
paste input "UJX006"
type input "UJX006"
click at [275, 165] on button "查 询" at bounding box center [267, 166] width 37 height 18
click at [240, 339] on input "text" at bounding box center [263, 344] width 183 height 18
click at [315, 345] on input "text" at bounding box center [263, 344] width 183 height 18
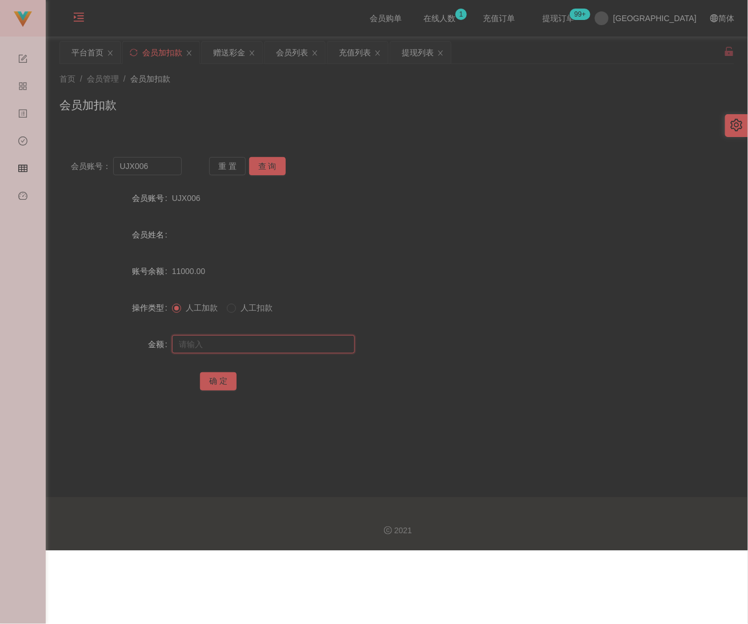
paste input "10000"
type input "10000"
click at [221, 382] on button "确 定" at bounding box center [218, 381] width 37 height 18
click at [284, 105] on div "会员加扣款" at bounding box center [396, 110] width 675 height 26
click at [163, 168] on input "UJX006" at bounding box center [147, 166] width 69 height 18
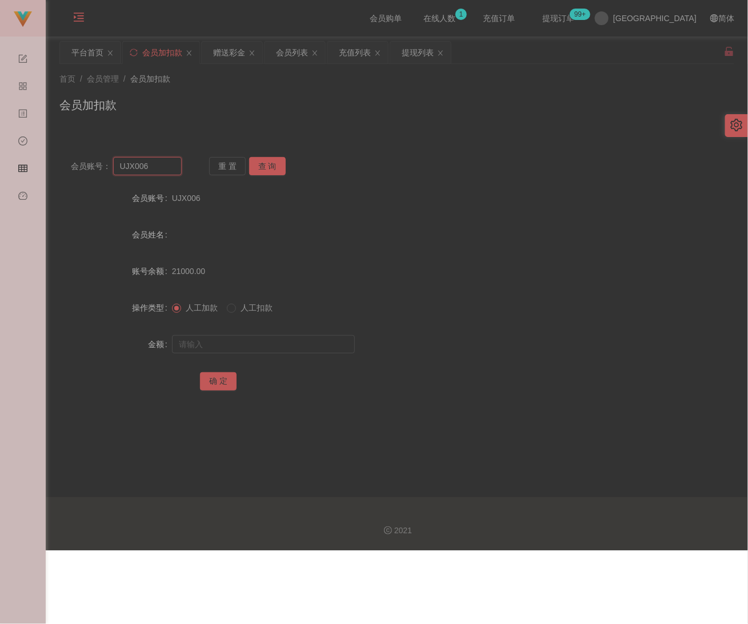
click at [163, 168] on input "UJX006" at bounding box center [147, 166] width 69 height 18
paste input "ALLAN8888"
type input "ALLAN8888"
click at [266, 168] on button "查 询" at bounding box center [267, 166] width 37 height 18
click at [244, 336] on input "text" at bounding box center [263, 344] width 183 height 18
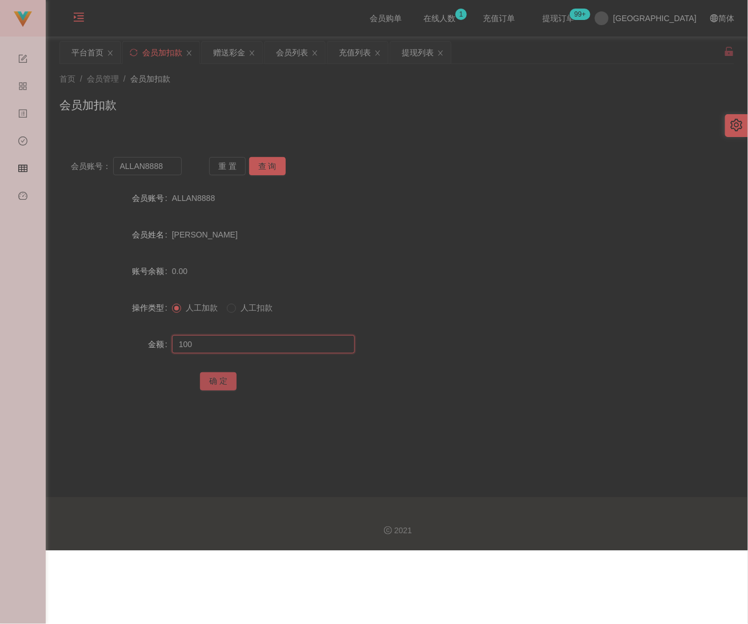
type input "100"
click at [231, 384] on button "确 定" at bounding box center [218, 381] width 37 height 18
drag, startPoint x: 288, startPoint y: 90, endPoint x: 274, endPoint y: 95, distance: 14.6
click at [288, 90] on div "首页 / 会员管理 / 会员加扣款 / 会员加扣款" at bounding box center [396, 98] width 675 height 50
click at [168, 170] on input "ALLAN8888" at bounding box center [147, 166] width 69 height 18
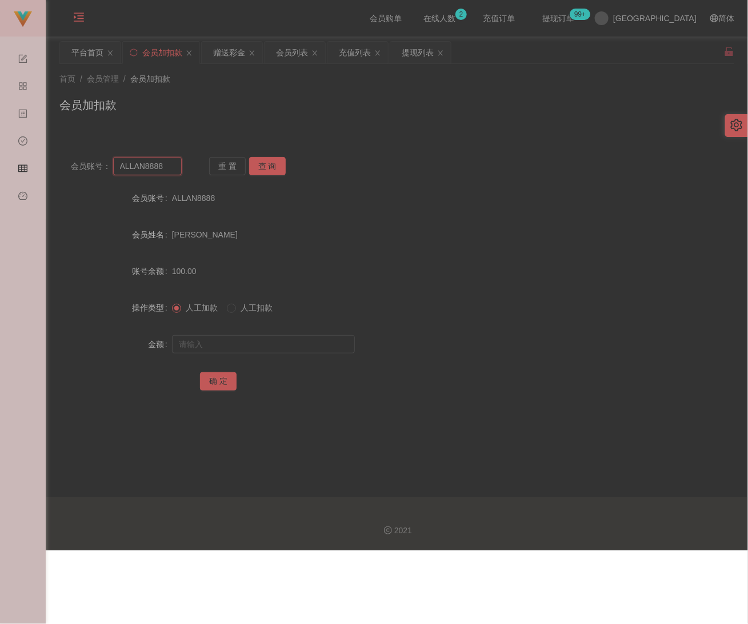
click at [168, 170] on input "ALLAN8888" at bounding box center [147, 166] width 69 height 18
paste input "173679950"
type input "173679950"
click at [259, 165] on button "查 询" at bounding box center [267, 166] width 37 height 18
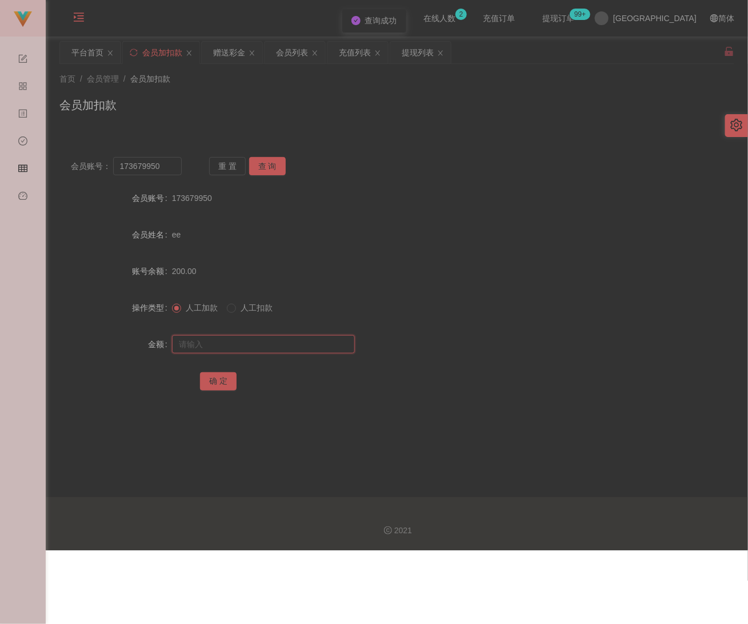
click at [268, 345] on input "text" at bounding box center [263, 344] width 183 height 18
click at [333, 343] on input "text" at bounding box center [263, 344] width 183 height 18
paste input "200"
type input "200"
click at [205, 382] on button "确 定" at bounding box center [218, 381] width 37 height 18
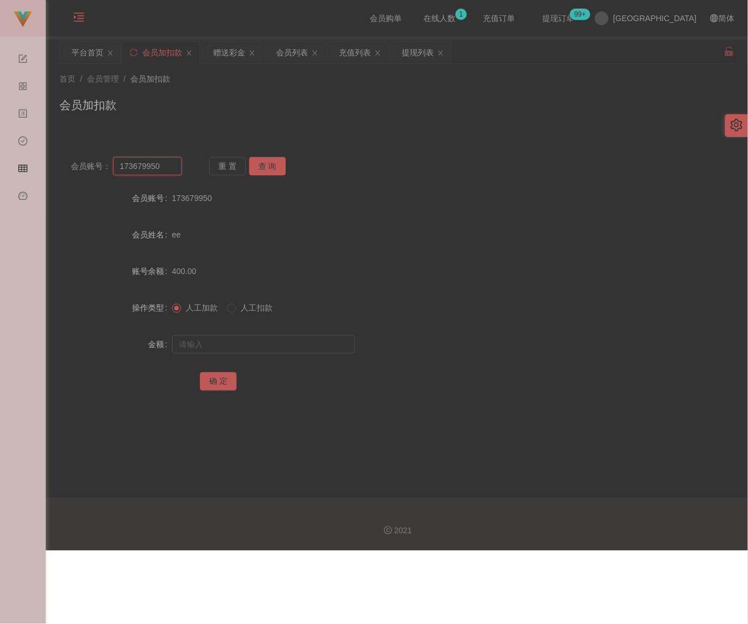
click at [165, 167] on input "173679950" at bounding box center [147, 166] width 69 height 18
paste input "9782"
type input "9782"
click at [266, 165] on button "查 询" at bounding box center [267, 166] width 37 height 18
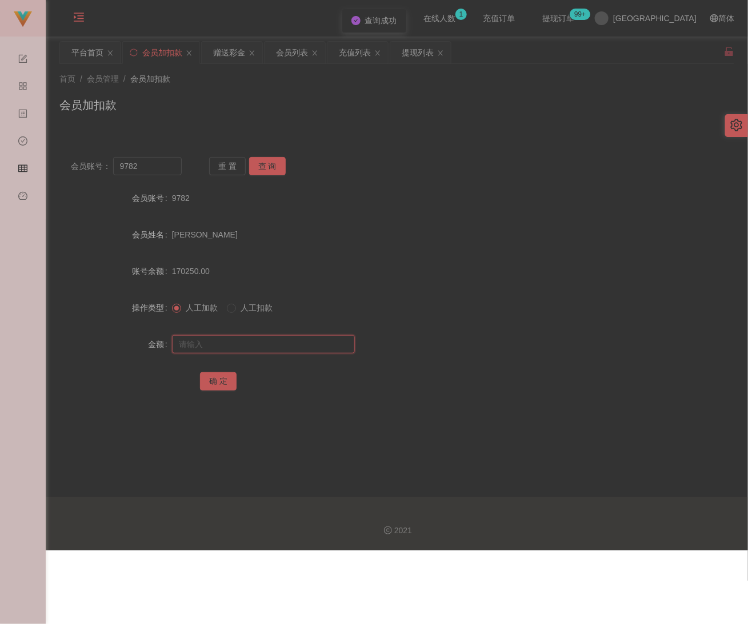
click at [251, 350] on input "text" at bounding box center [263, 344] width 183 height 18
click at [291, 344] on input "text" at bounding box center [263, 344] width 183 height 18
paste input "18200"
type input "18200"
click at [222, 379] on button "确 定" at bounding box center [218, 381] width 37 height 18
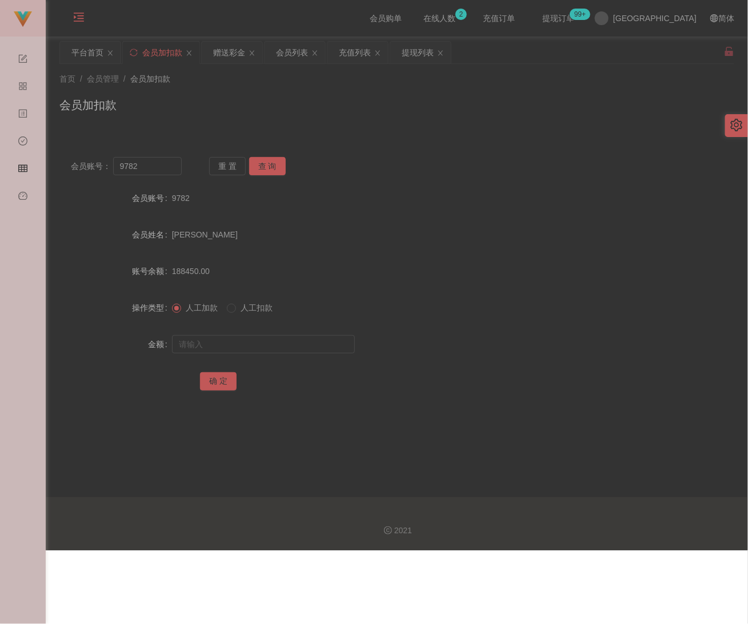
click at [503, 99] on div "会员加扣款" at bounding box center [396, 110] width 675 height 26
click at [507, 91] on div "首页 / 会员管理 / 会员加扣款 / 会员加扣款" at bounding box center [396, 98] width 675 height 50
click at [223, 98] on div "会员加扣款" at bounding box center [396, 110] width 675 height 26
click at [300, 57] on div "会员列表" at bounding box center [292, 53] width 32 height 22
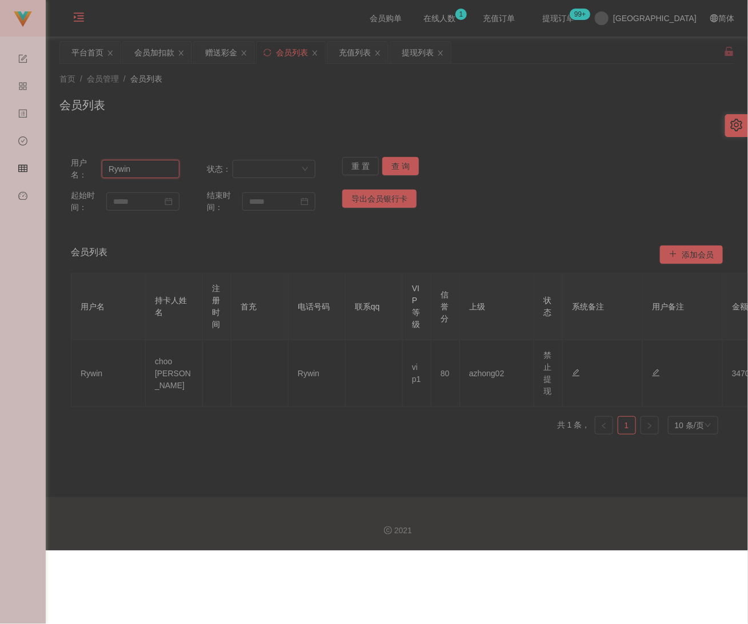
click at [158, 170] on input "Rywin" at bounding box center [141, 169] width 78 height 18
paste input "yan9"
type input "yan9"
click at [389, 165] on button "查 询" at bounding box center [400, 166] width 37 height 18
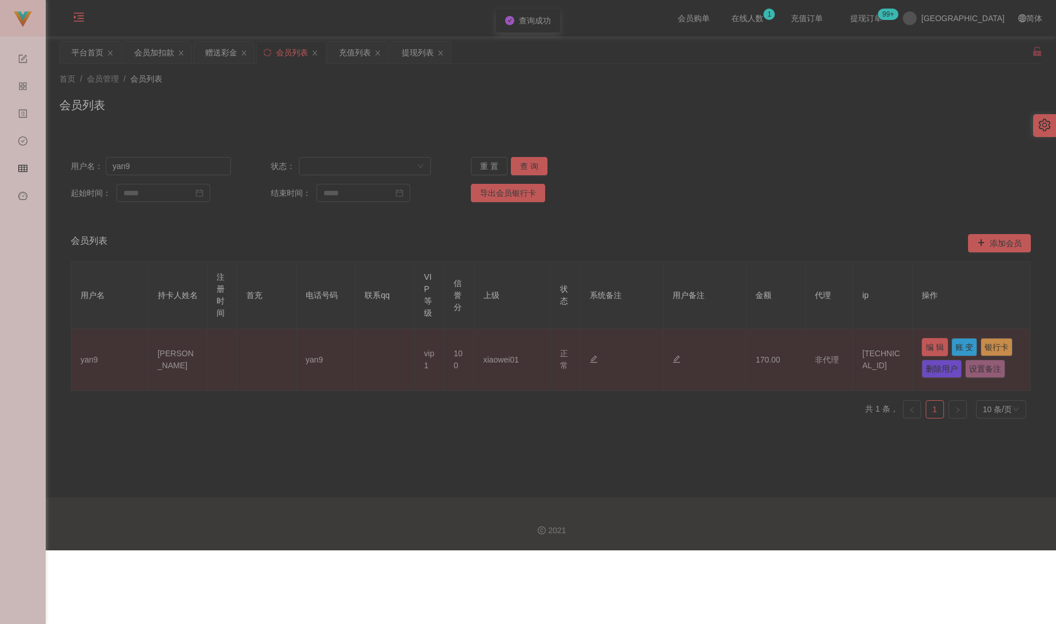
click at [739, 344] on button "编 辑" at bounding box center [934, 347] width 26 height 18
type input "yan9"
type input "[PERSON_NAME]"
type input "100"
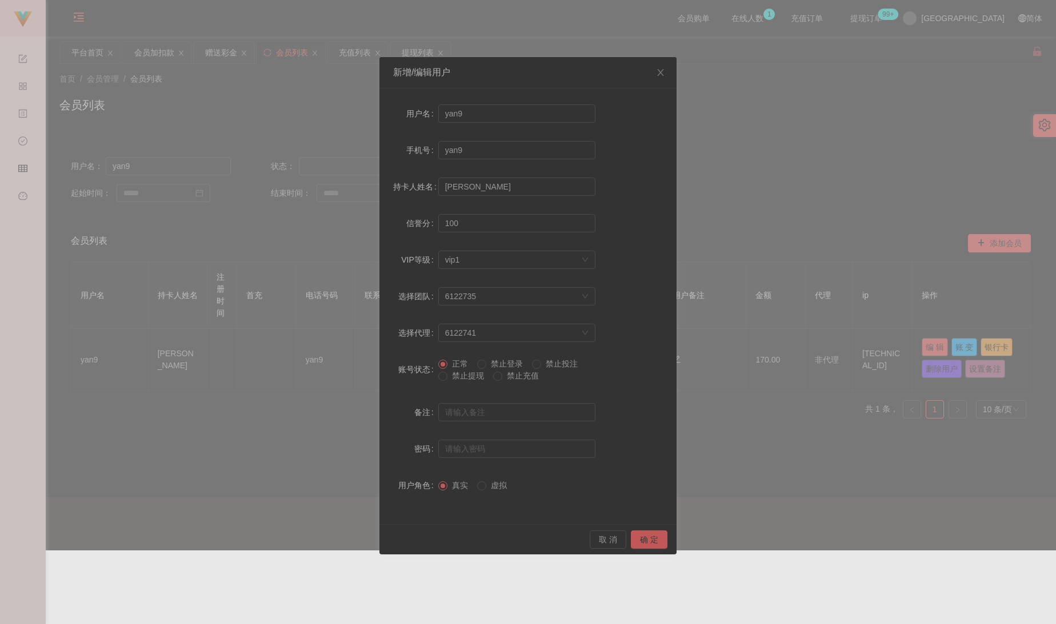
click at [451, 374] on span "禁止提现" at bounding box center [467, 375] width 41 height 9
click at [657, 539] on button "确 定" at bounding box center [649, 540] width 37 height 18
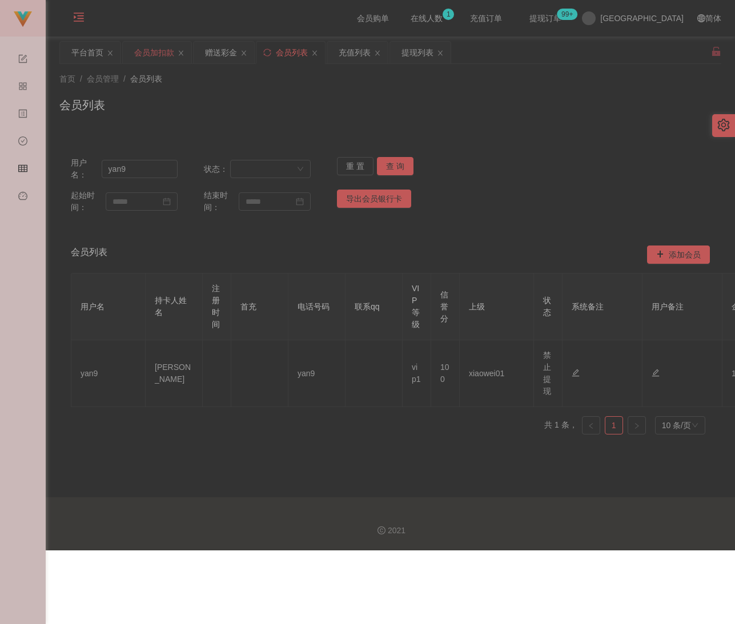
click at [153, 52] on div "会员加扣款" at bounding box center [154, 53] width 40 height 22
